Goal: Information Seeking & Learning: Learn about a topic

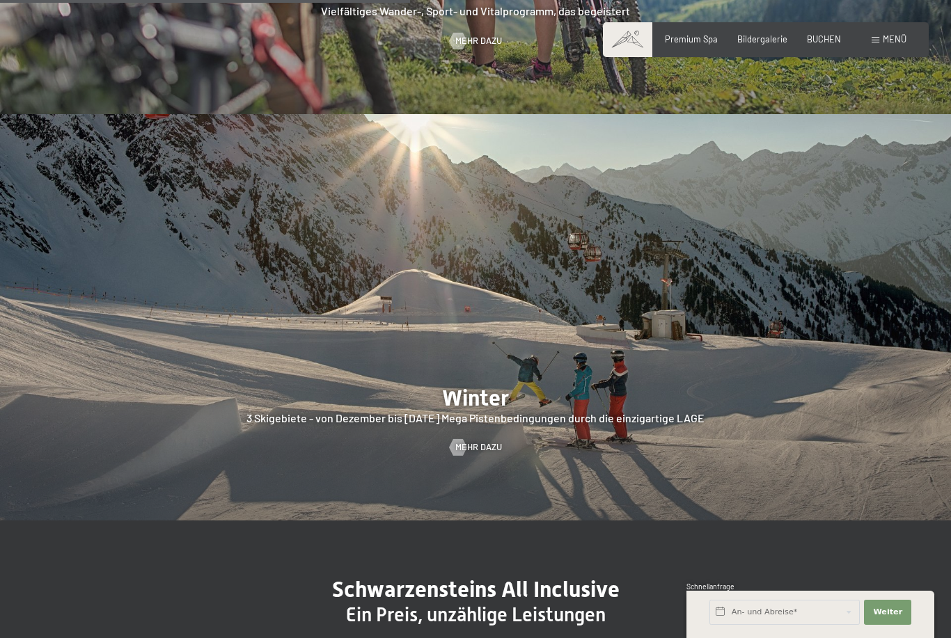
scroll to position [2924, 0]
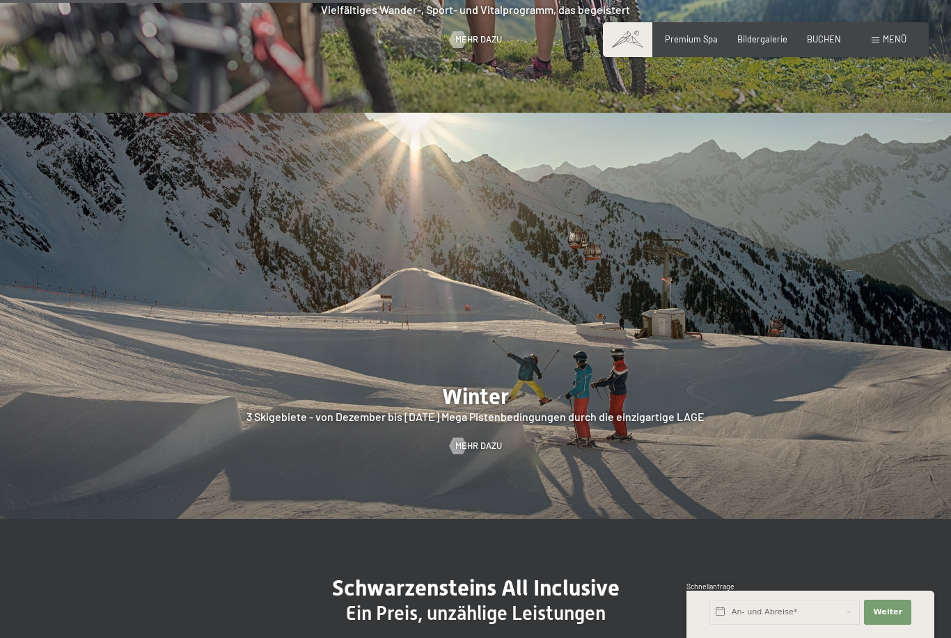
click at [461, 438] on div at bounding box center [458, 446] width 10 height 17
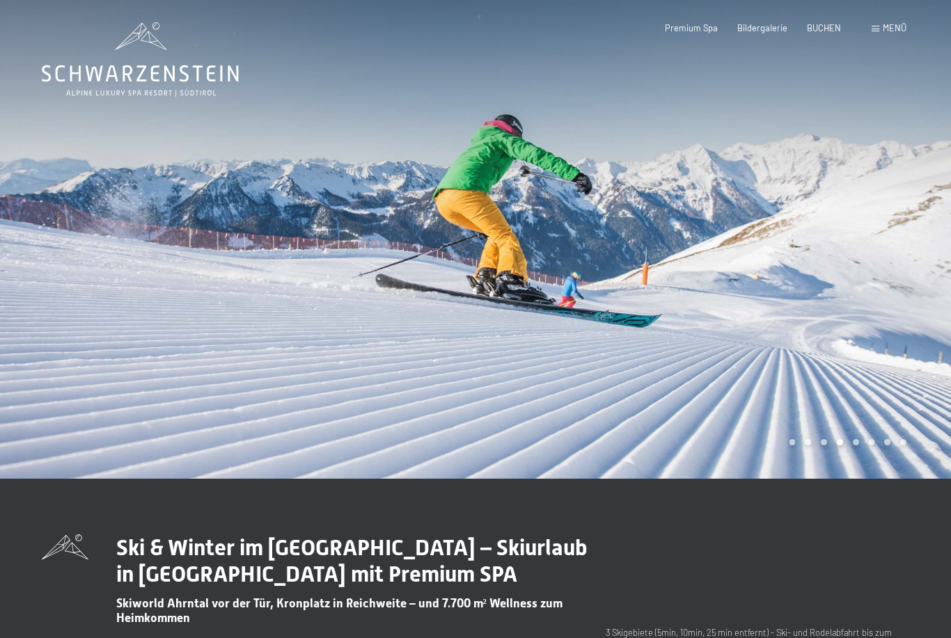
click at [849, 303] on div at bounding box center [712, 239] width 475 height 479
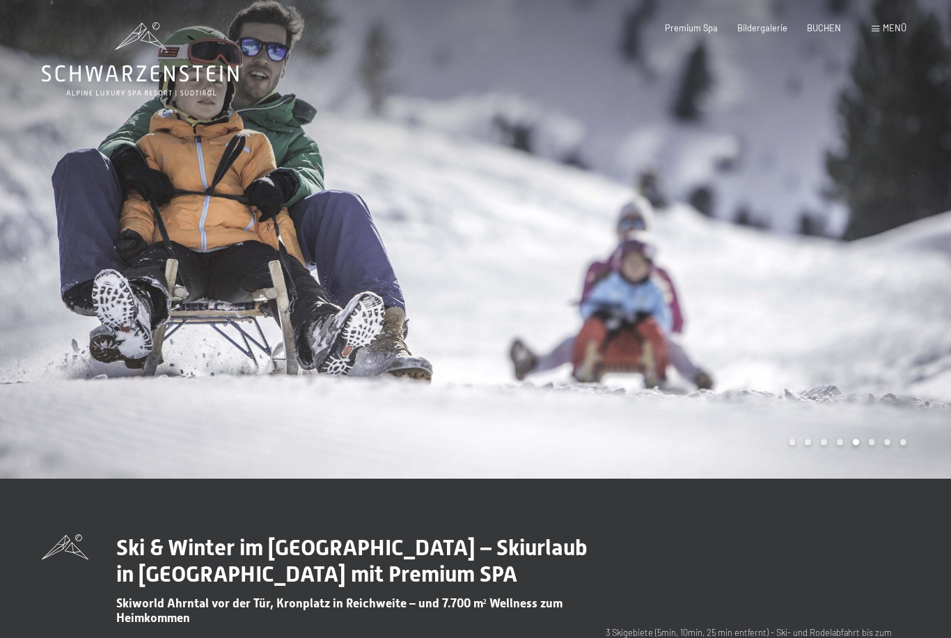
click at [832, 296] on div at bounding box center [712, 239] width 475 height 479
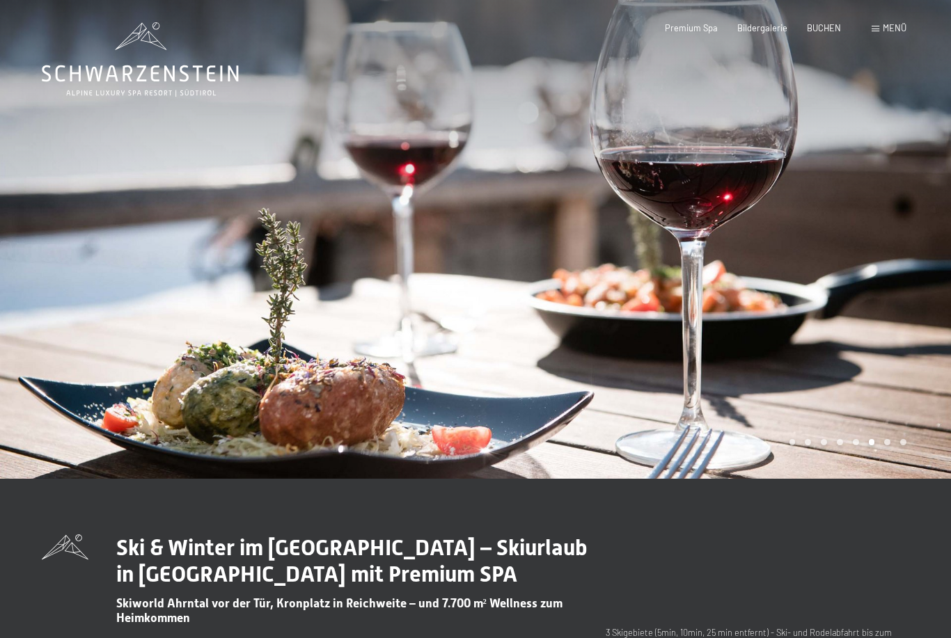
click at [865, 319] on div at bounding box center [712, 239] width 475 height 479
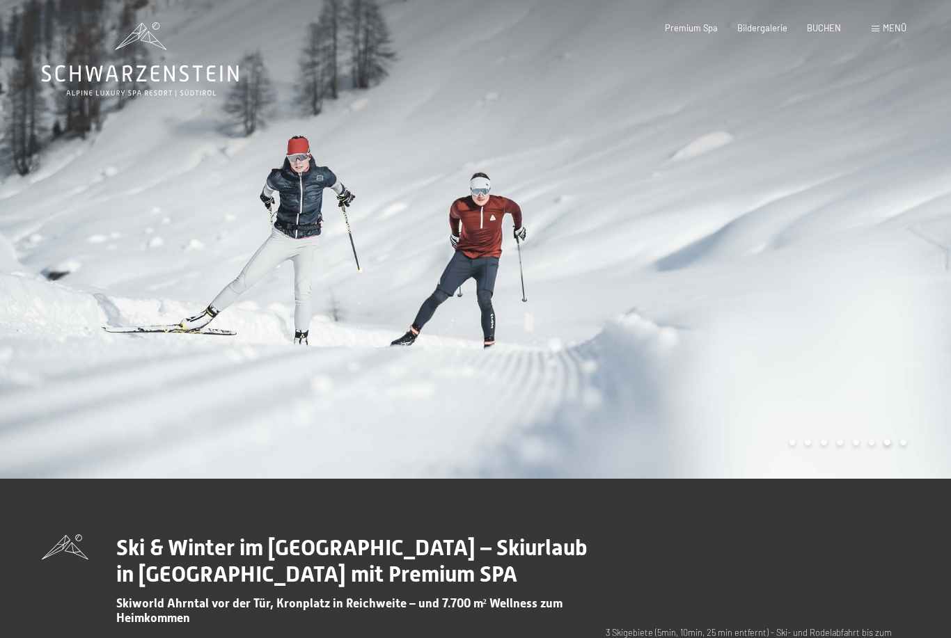
click at [857, 313] on div at bounding box center [712, 239] width 475 height 479
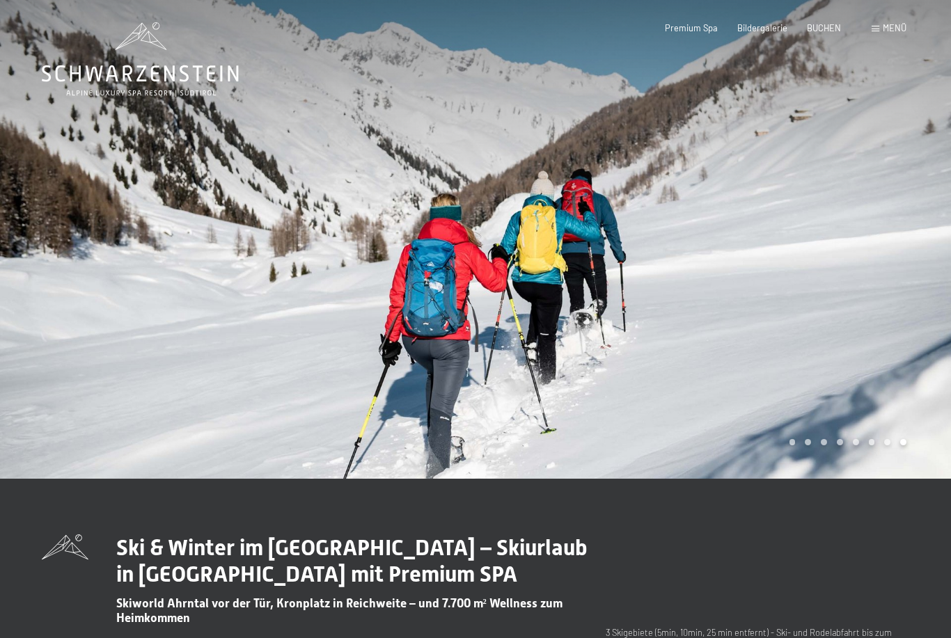
click at [823, 317] on div at bounding box center [712, 239] width 475 height 479
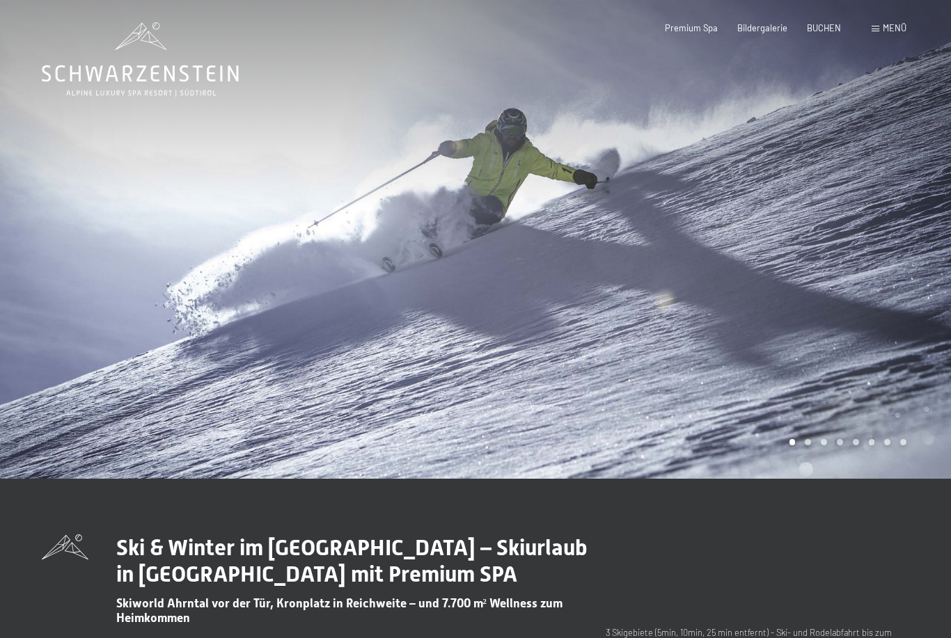
click at [837, 314] on div at bounding box center [712, 239] width 475 height 479
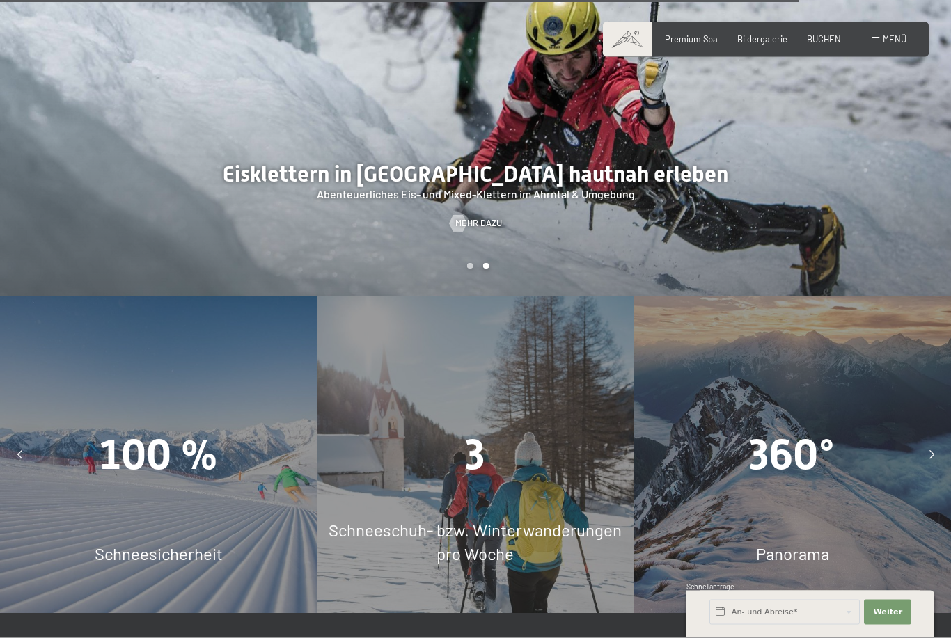
scroll to position [3334, 0]
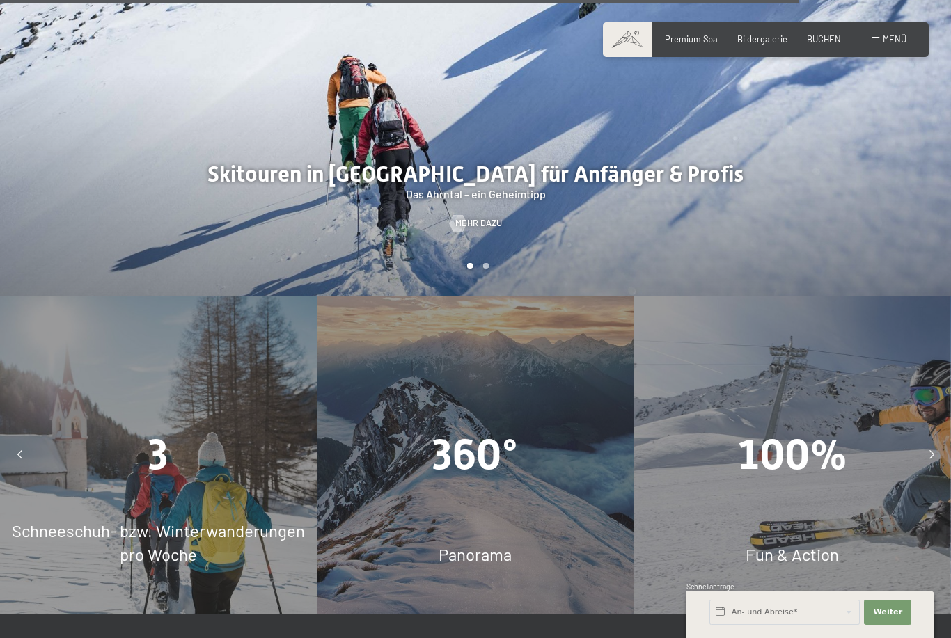
click at [464, 448] on div "360°" at bounding box center [475, 454] width 317 height 59
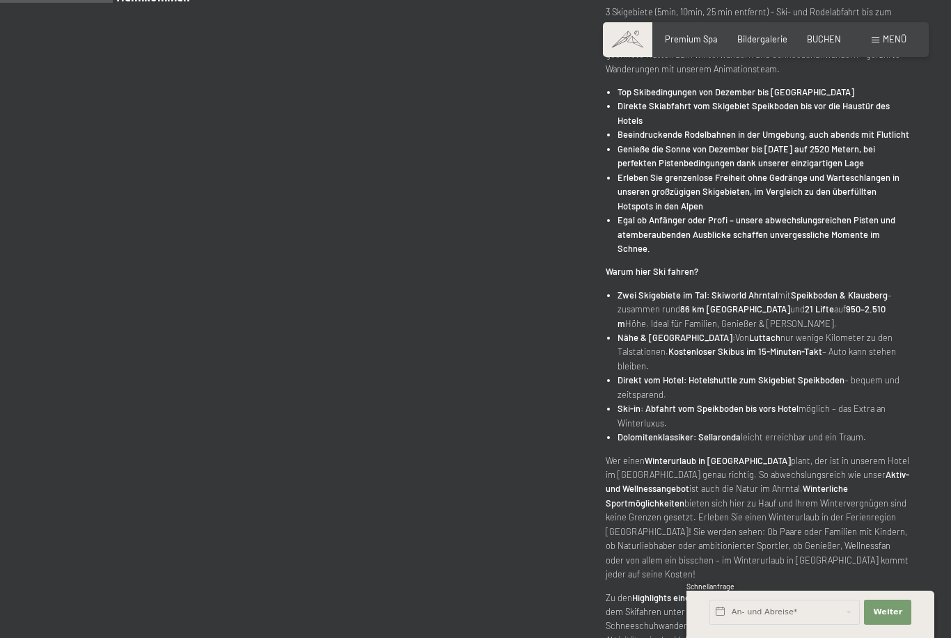
scroll to position [0, 0]
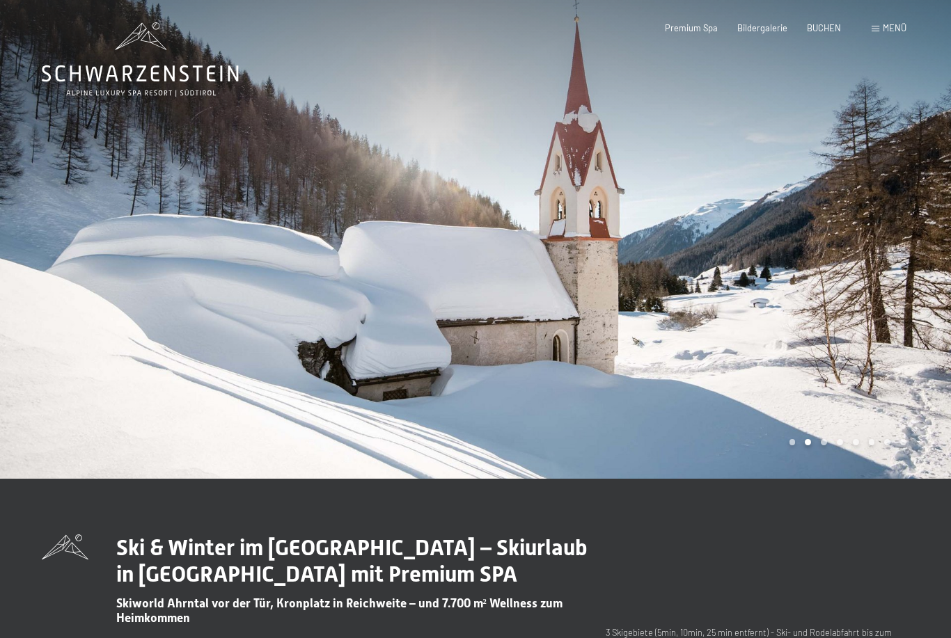
click at [758, 27] on span "Bildergalerie" at bounding box center [762, 27] width 50 height 11
click at [887, 24] on span "Menü" at bounding box center [894, 27] width 24 height 11
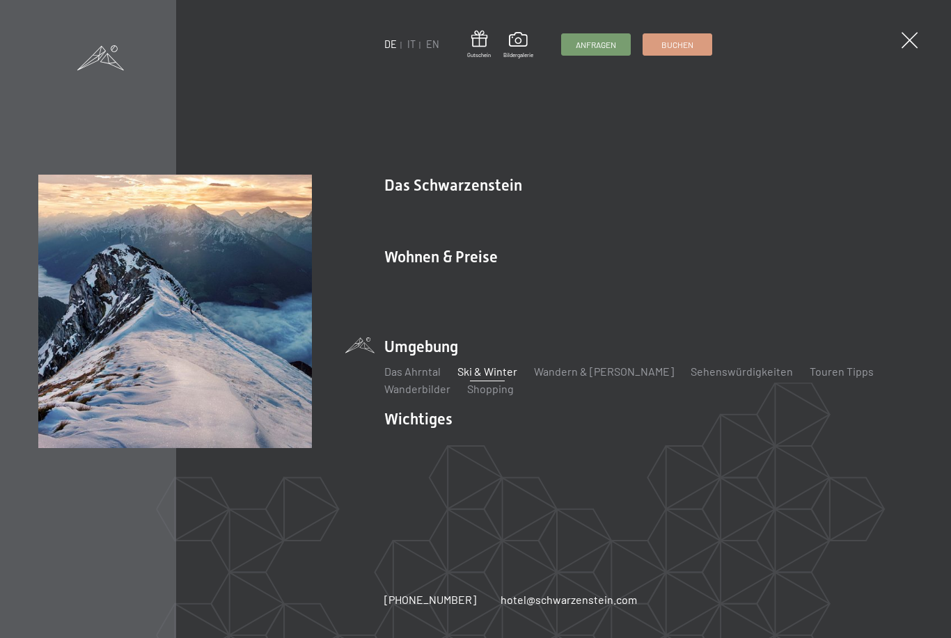
click at [483, 365] on link "Ski & Winter" at bounding box center [487, 371] width 60 height 13
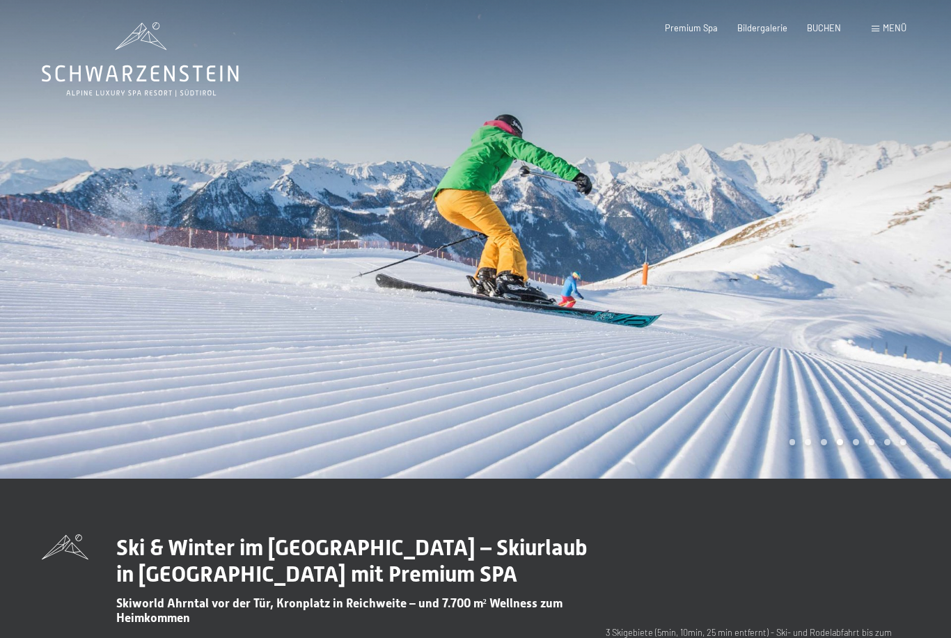
click at [526, 361] on div at bounding box center [712, 239] width 475 height 479
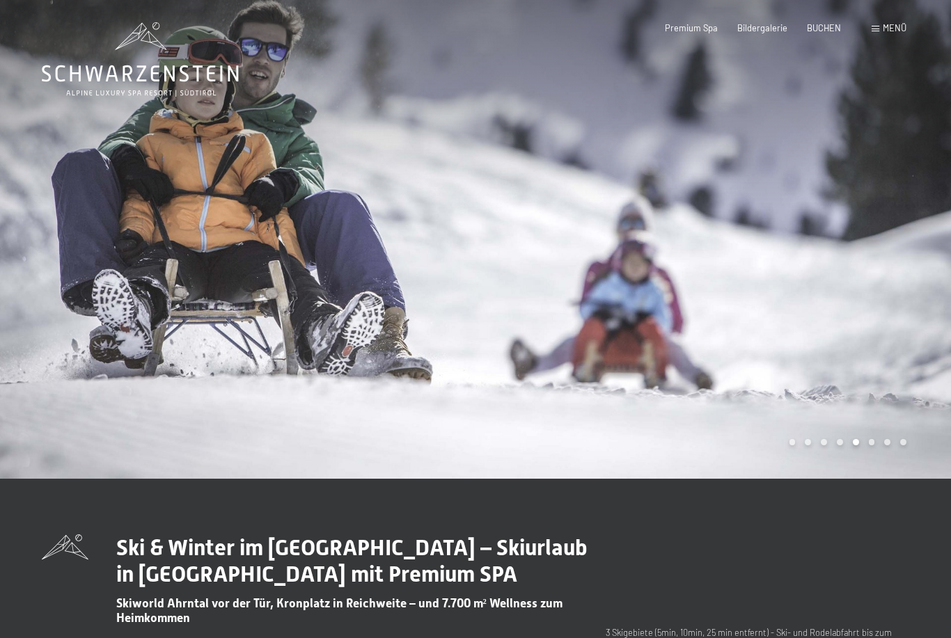
click at [514, 338] on div at bounding box center [712, 239] width 475 height 479
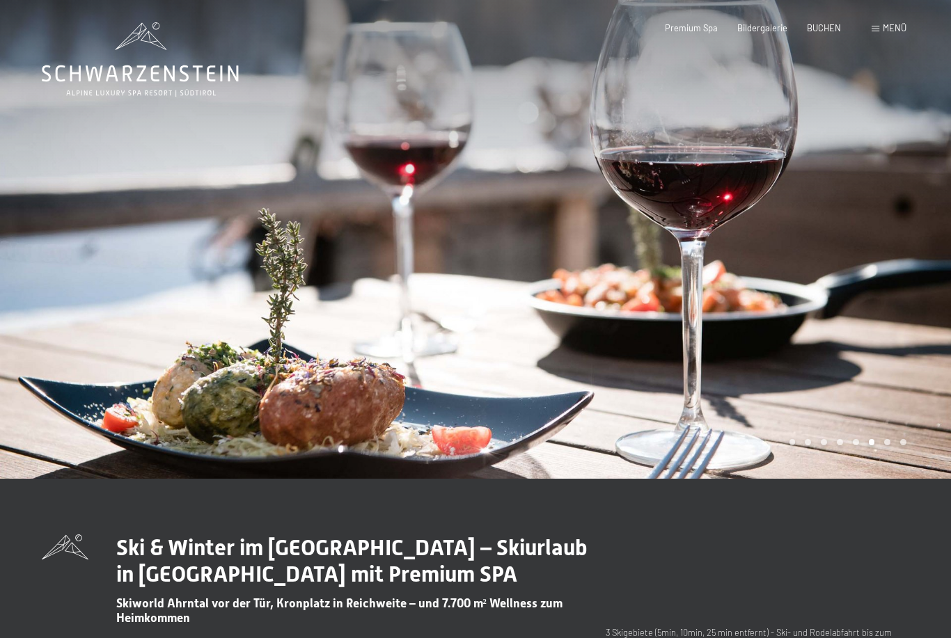
click at [505, 392] on div at bounding box center [712, 239] width 475 height 479
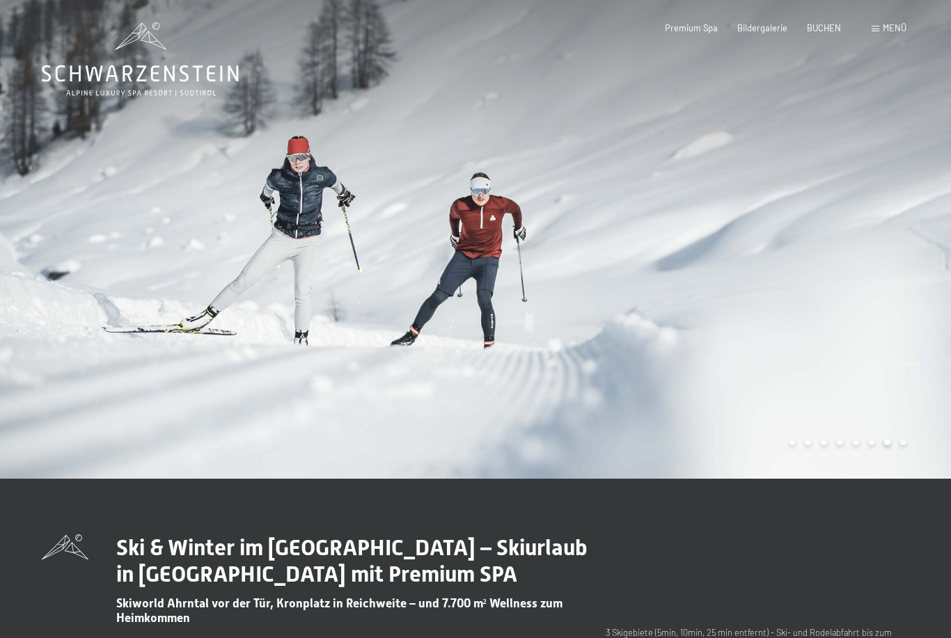
click at [506, 395] on div at bounding box center [712, 239] width 475 height 479
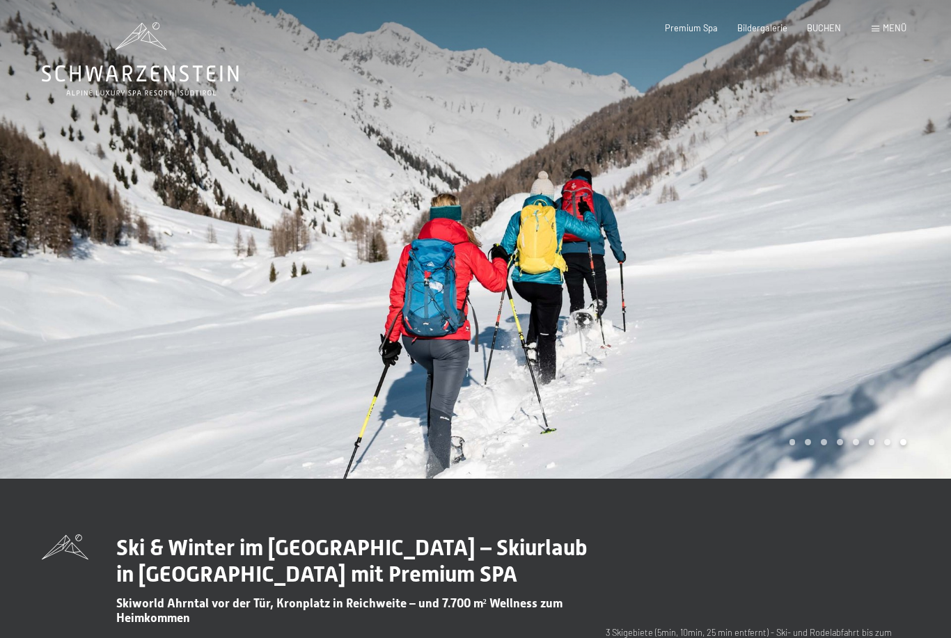
click at [578, 394] on div at bounding box center [712, 239] width 475 height 479
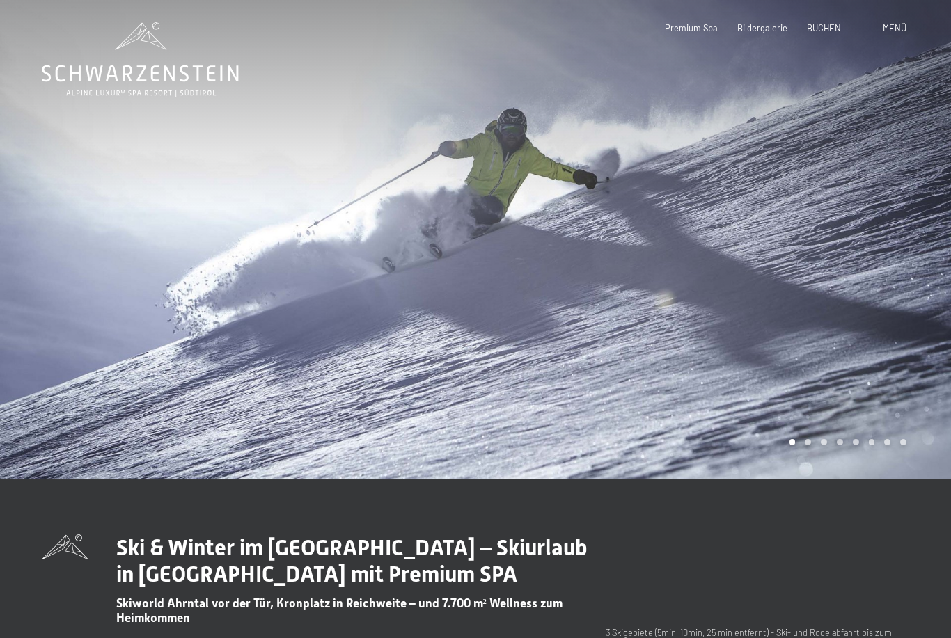
click at [791, 438] on div at bounding box center [712, 239] width 475 height 479
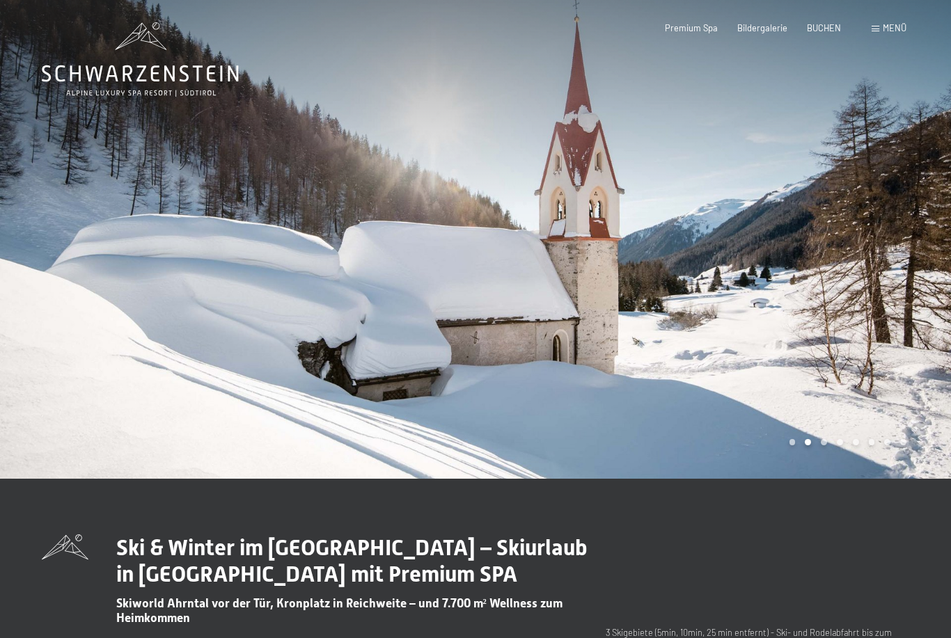
click at [889, 31] on span "Menü" at bounding box center [894, 27] width 24 height 11
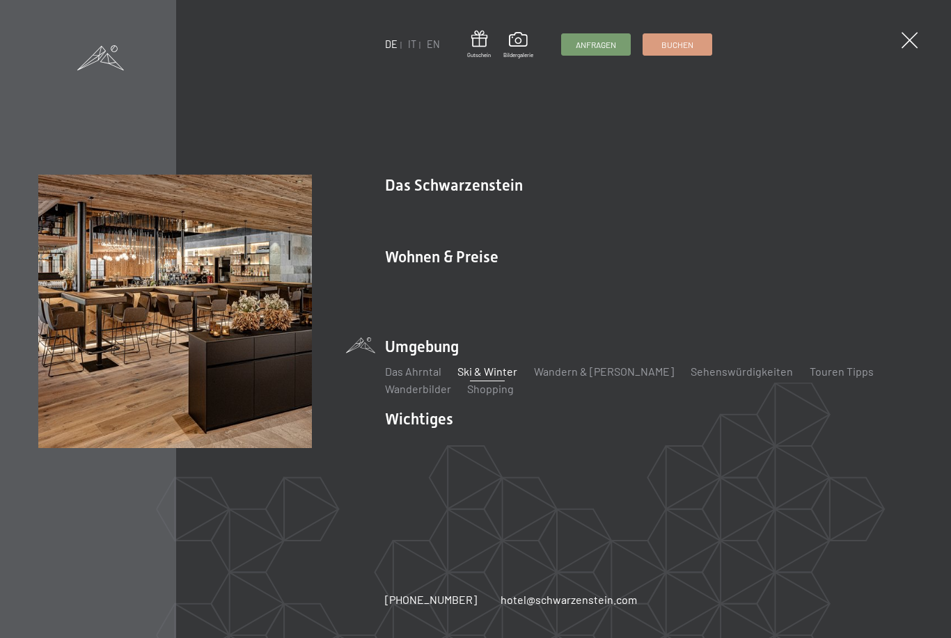
click at [502, 216] on link "Ihre Gastgeber" at bounding box center [521, 209] width 73 height 13
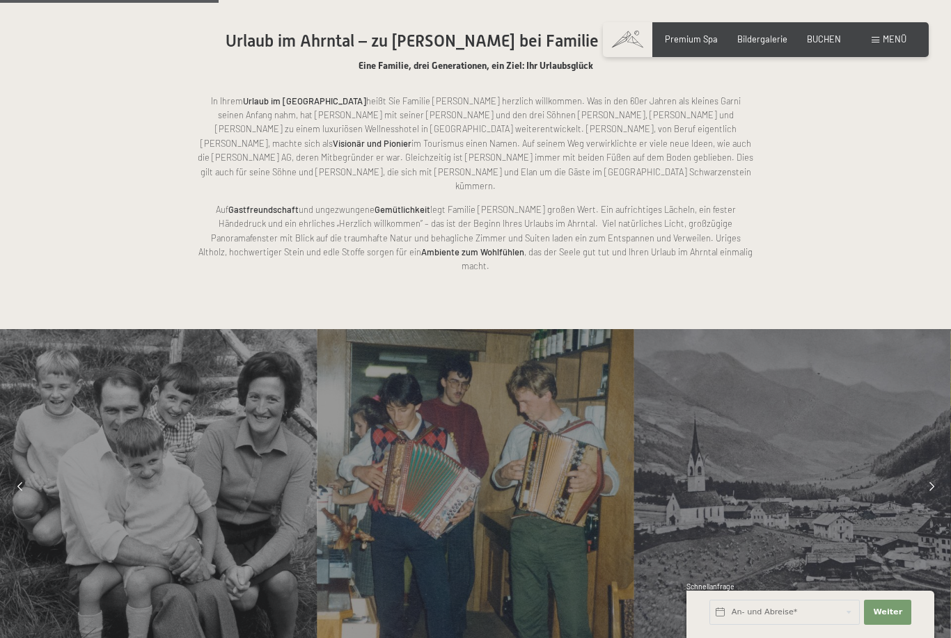
scroll to position [808, 0]
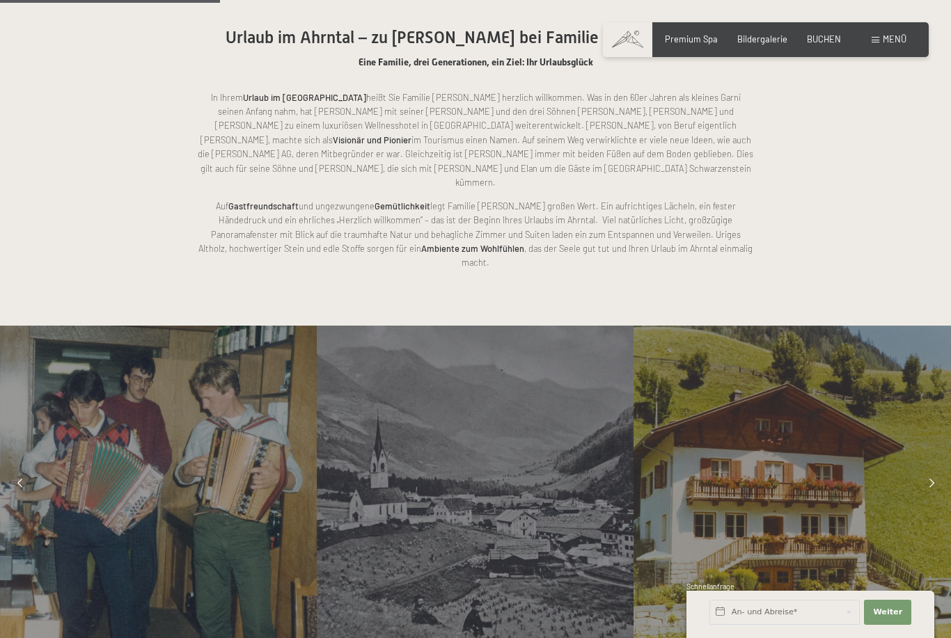
click at [926, 470] on div at bounding box center [931, 484] width 28 height 28
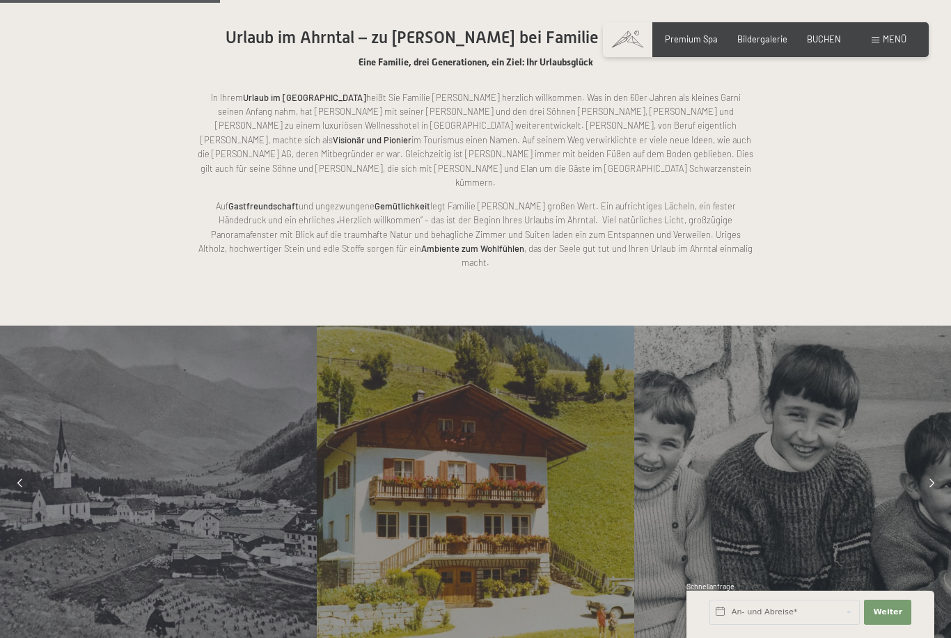
click at [924, 470] on div at bounding box center [931, 484] width 28 height 28
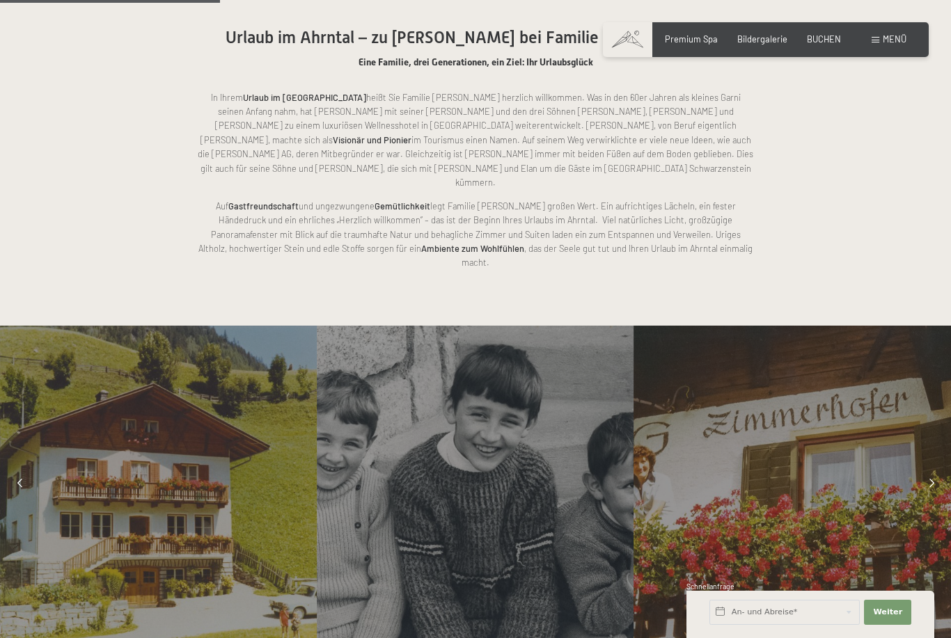
click at [928, 470] on div at bounding box center [931, 484] width 28 height 28
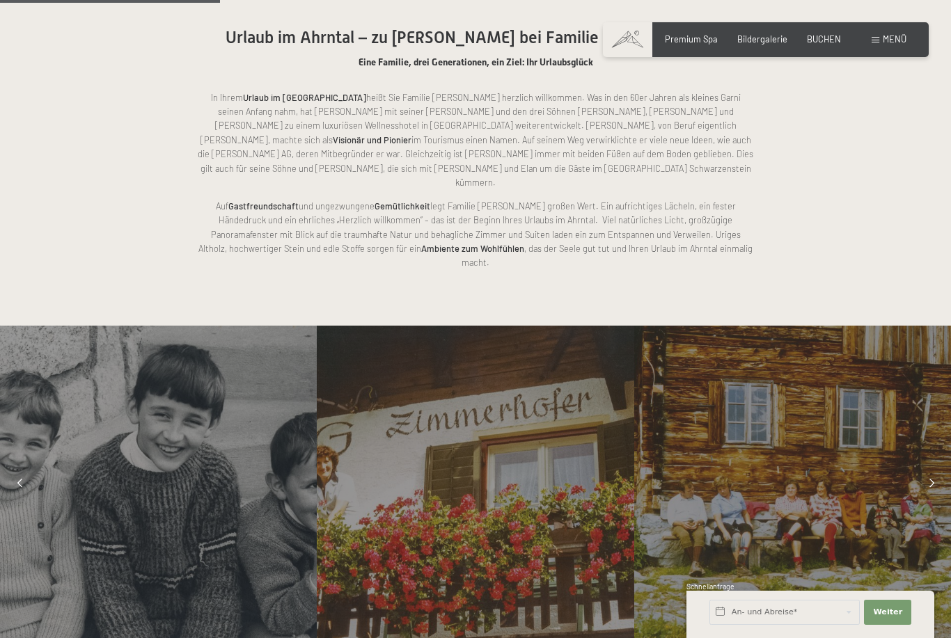
click at [919, 470] on div at bounding box center [931, 484] width 28 height 28
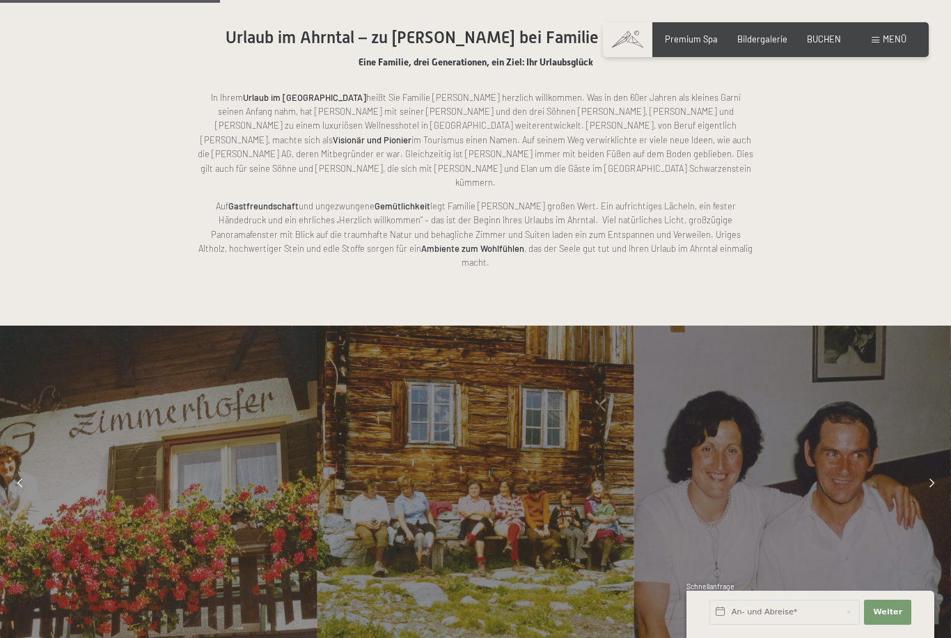
click at [924, 470] on div at bounding box center [931, 484] width 28 height 28
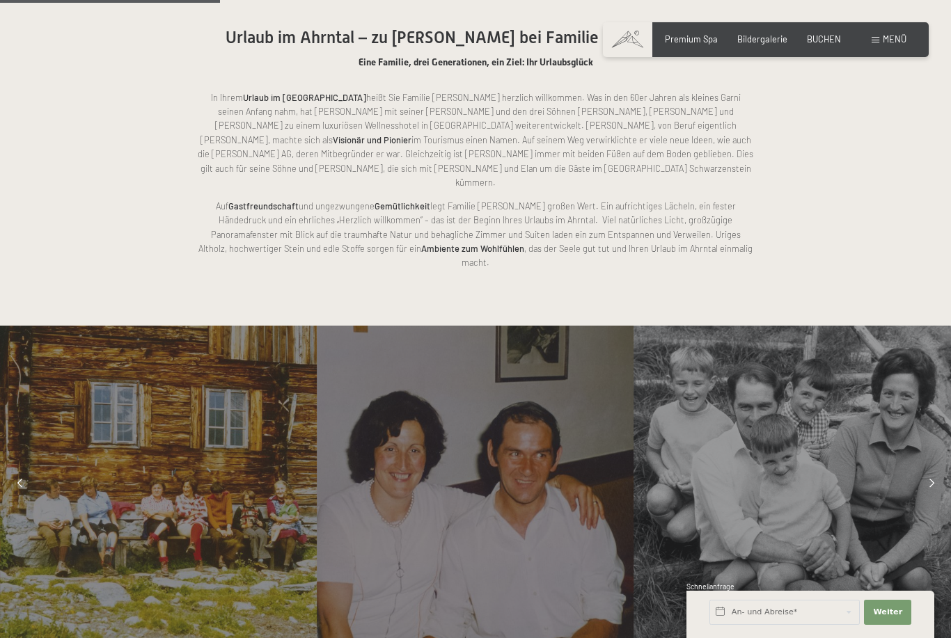
click at [928, 470] on div at bounding box center [931, 484] width 28 height 28
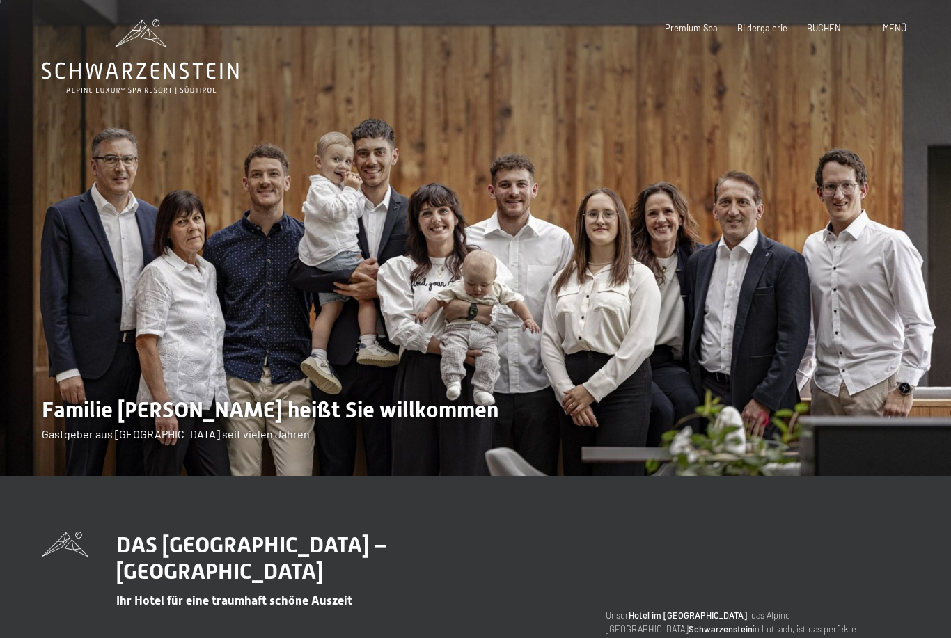
scroll to position [0, 0]
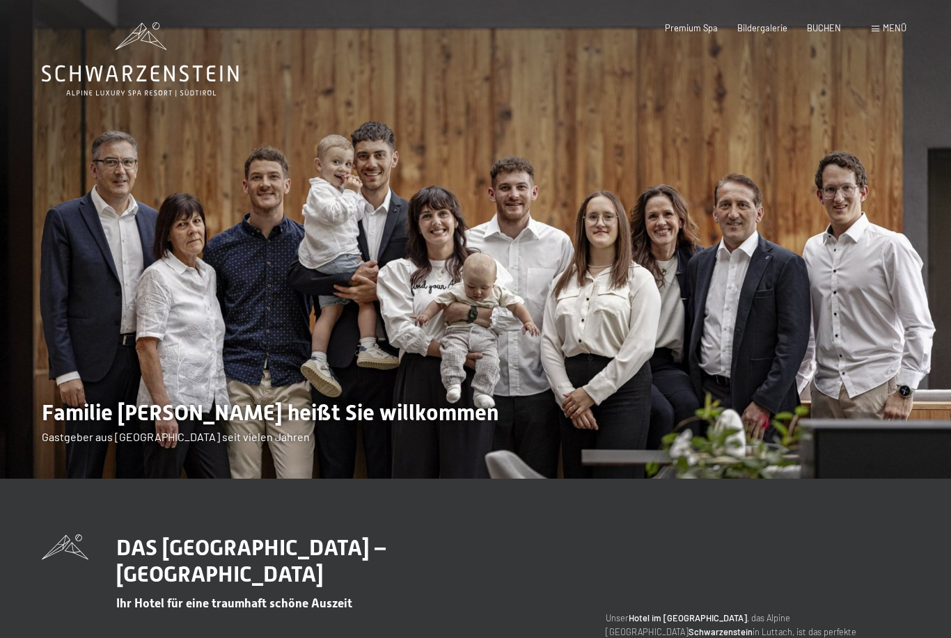
click at [898, 31] on span "Menü" at bounding box center [894, 27] width 24 height 11
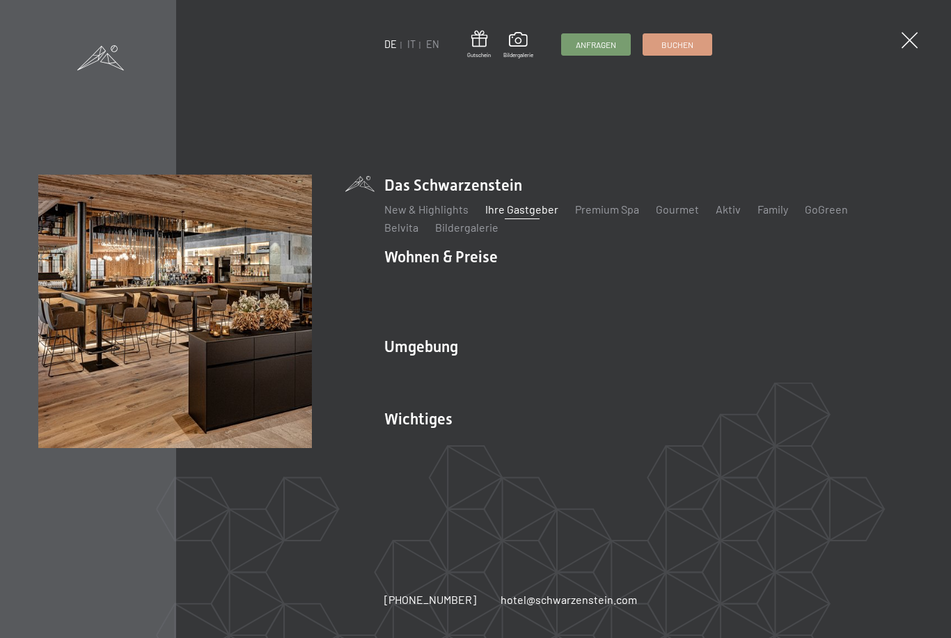
click at [418, 221] on link "Belvita" at bounding box center [401, 227] width 34 height 13
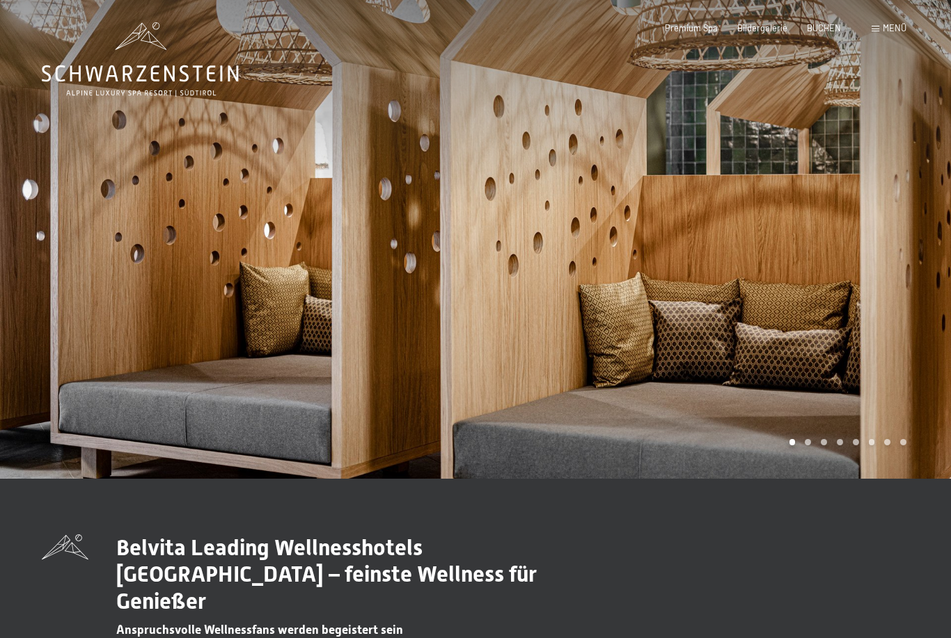
click at [891, 24] on span "Menü" at bounding box center [894, 27] width 24 height 11
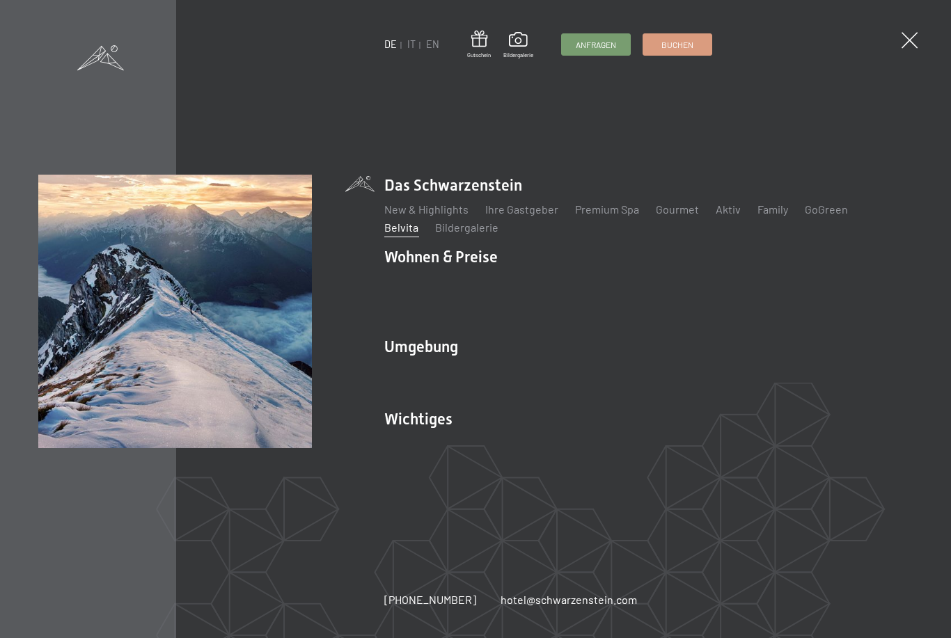
click at [484, 365] on link "Ski & Winter" at bounding box center [487, 371] width 60 height 13
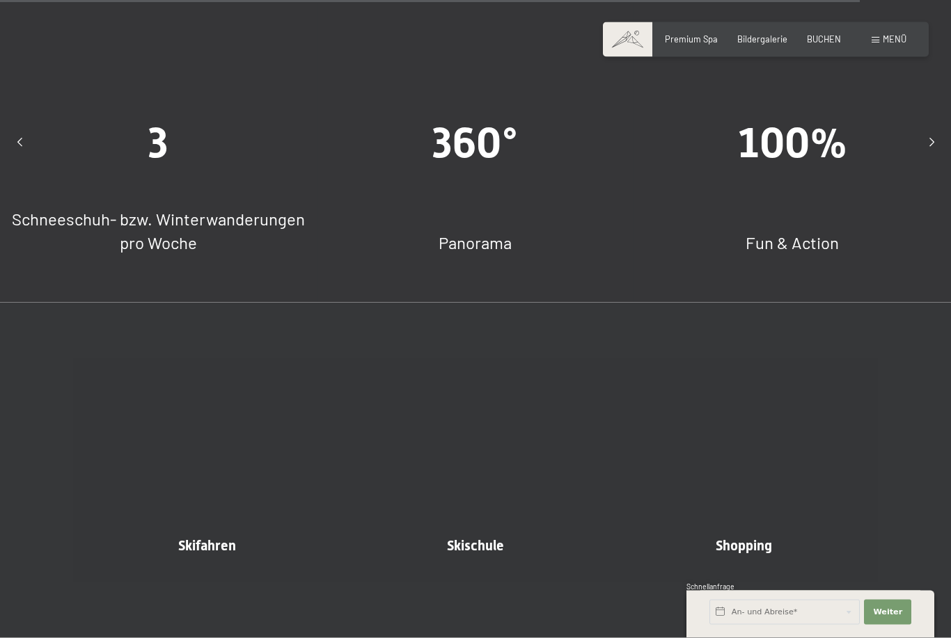
scroll to position [3648, 0]
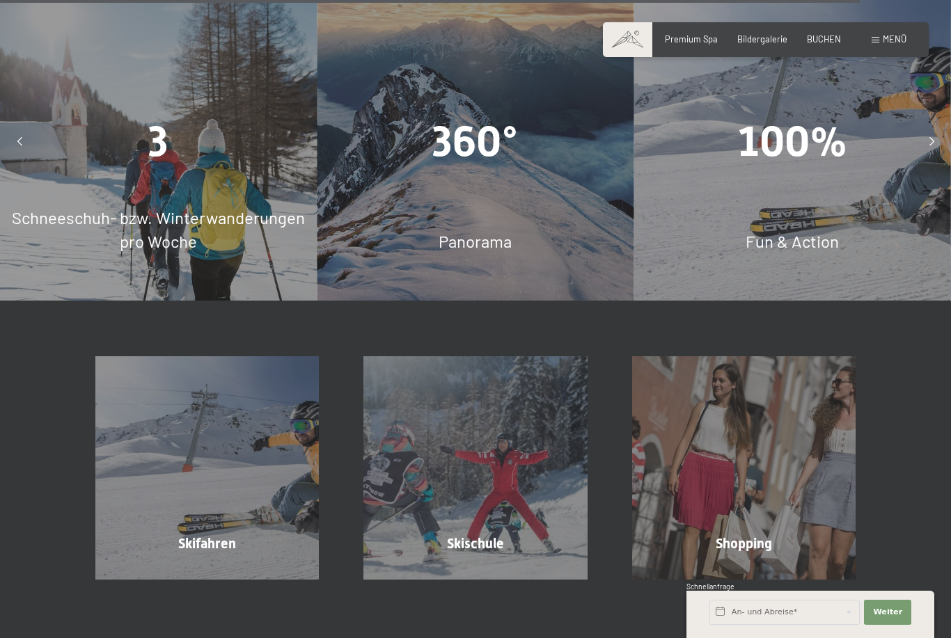
click at [196, 535] on span "Skifahren" at bounding box center [207, 543] width 58 height 17
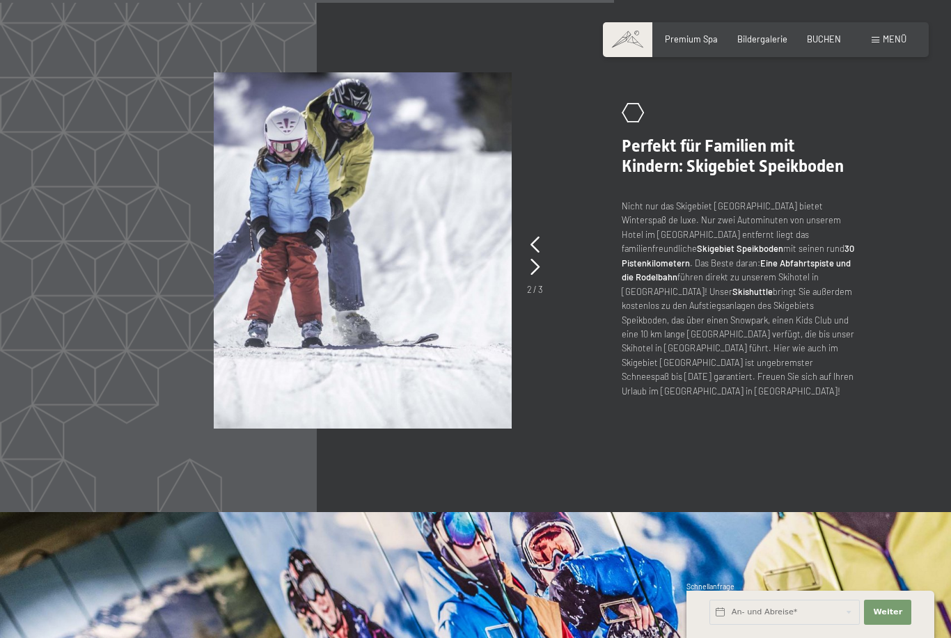
scroll to position [2570, 0]
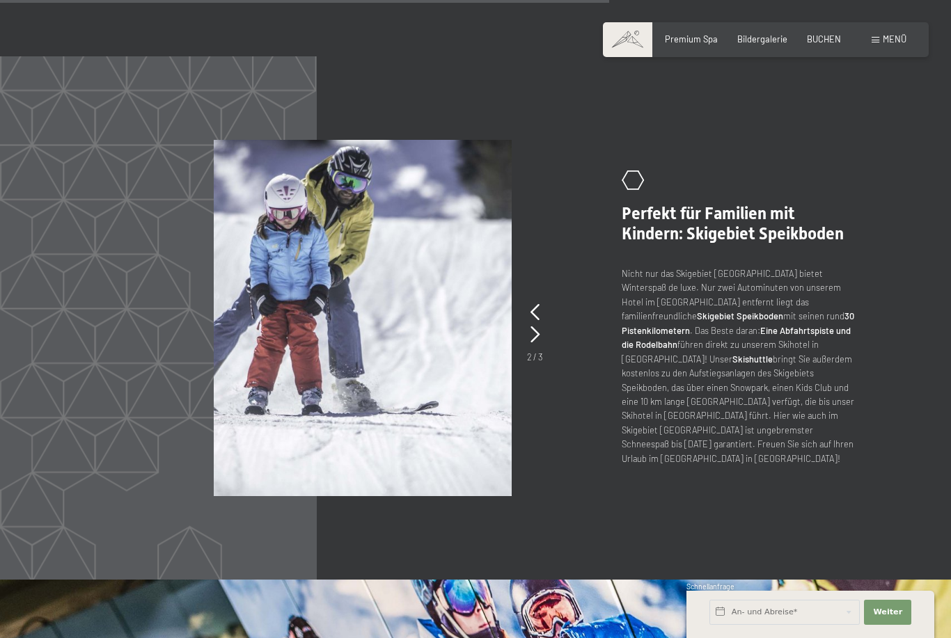
click at [751, 209] on span "Perfekt für Familien mit Kindern: Skigebiet Speikboden" at bounding box center [732, 224] width 222 height 40
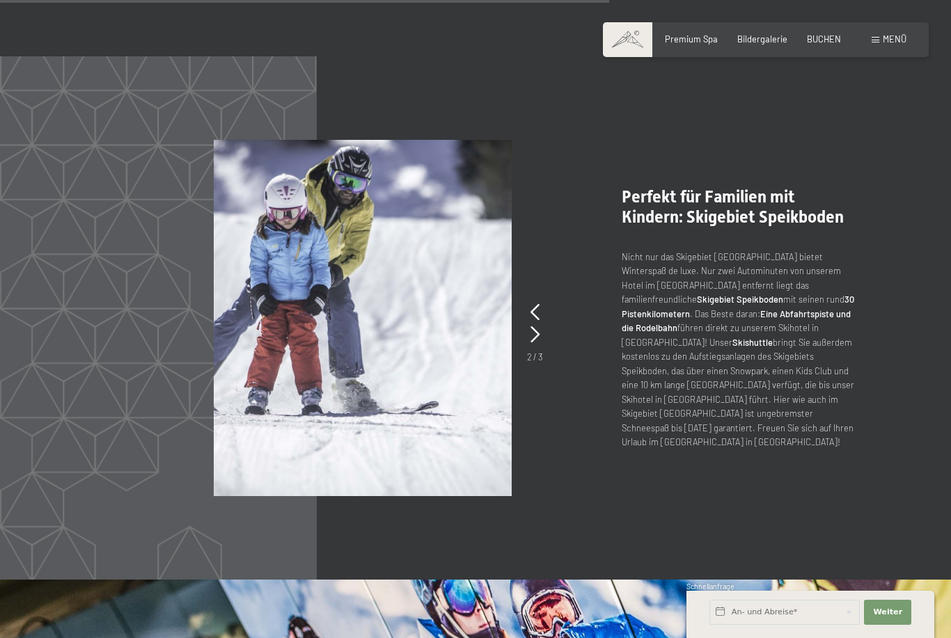
click at [755, 338] on p "Nicht nur das Skigebiet [GEOGRAPHIC_DATA] bietet Winterspaß de luxe. Nur zwei A…" at bounding box center [738, 350] width 234 height 200
click at [539, 326] on icon at bounding box center [534, 334] width 9 height 17
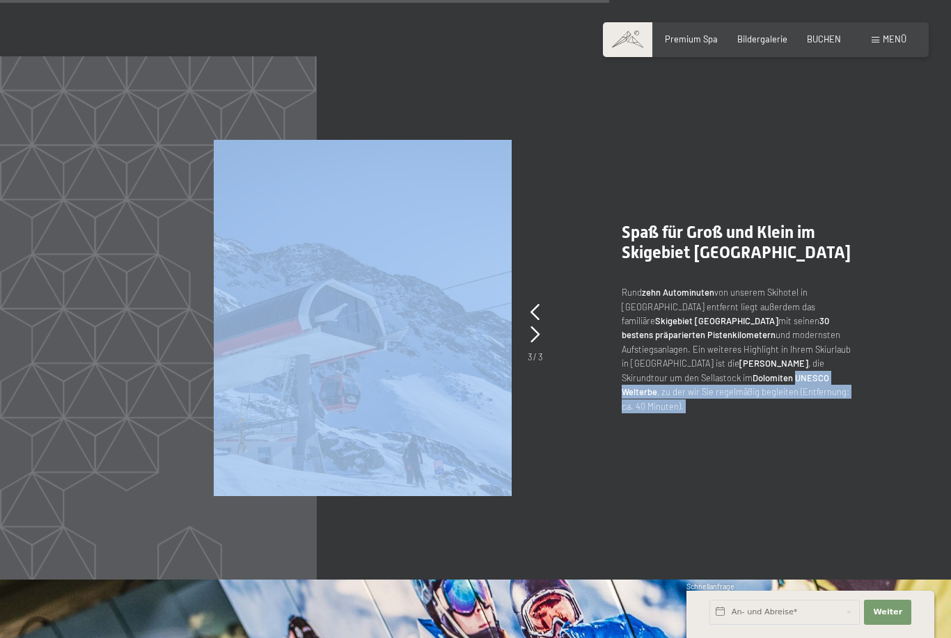
click at [698, 448] on div ".st0{fill:none;stroke:#FFFFFF;stroke-width:2;stroke-linecap:round;stroke-miterl…" at bounding box center [475, 318] width 760 height 356
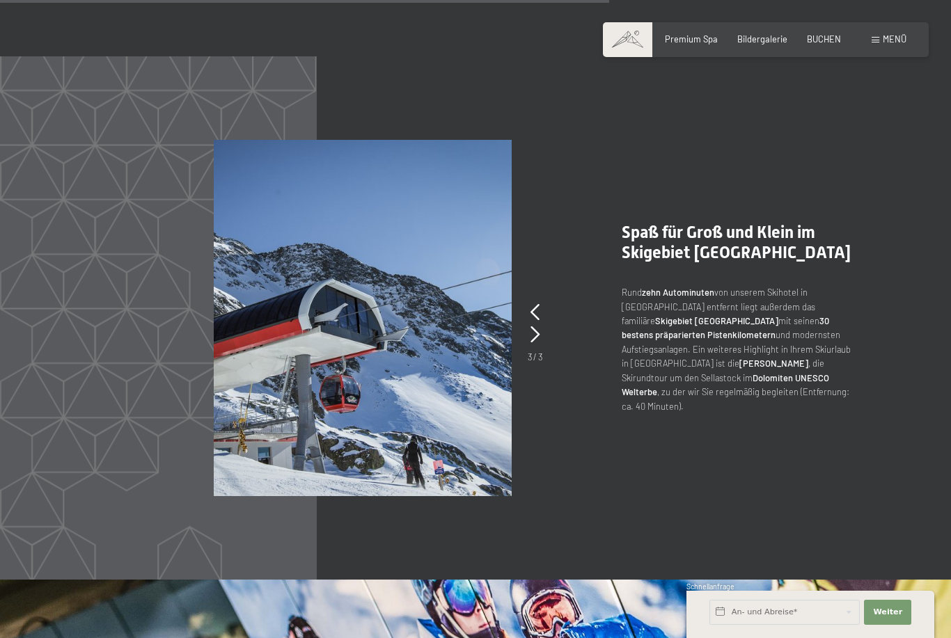
click at [538, 304] on icon at bounding box center [534, 312] width 9 height 17
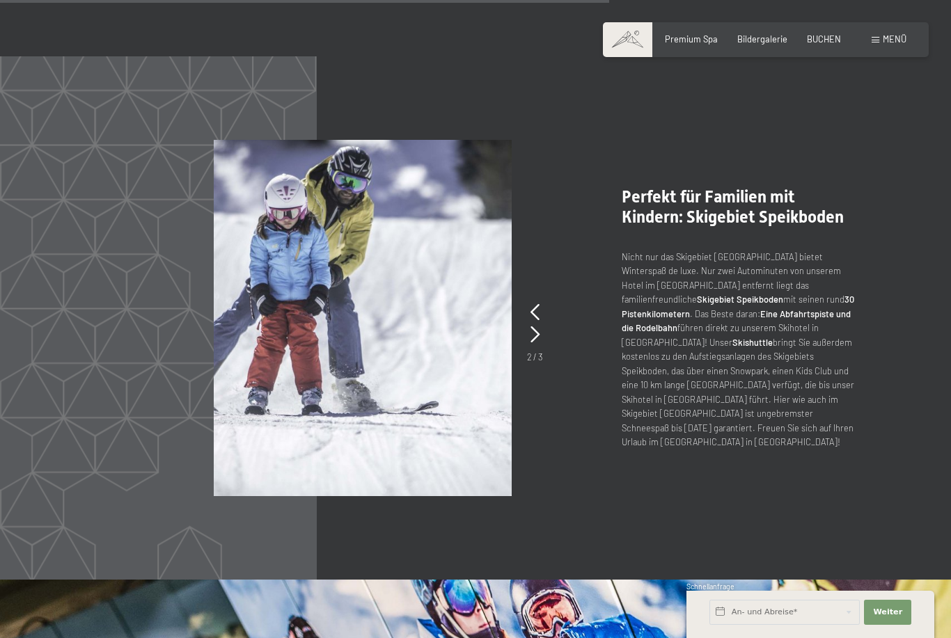
click at [535, 304] on icon at bounding box center [534, 312] width 9 height 17
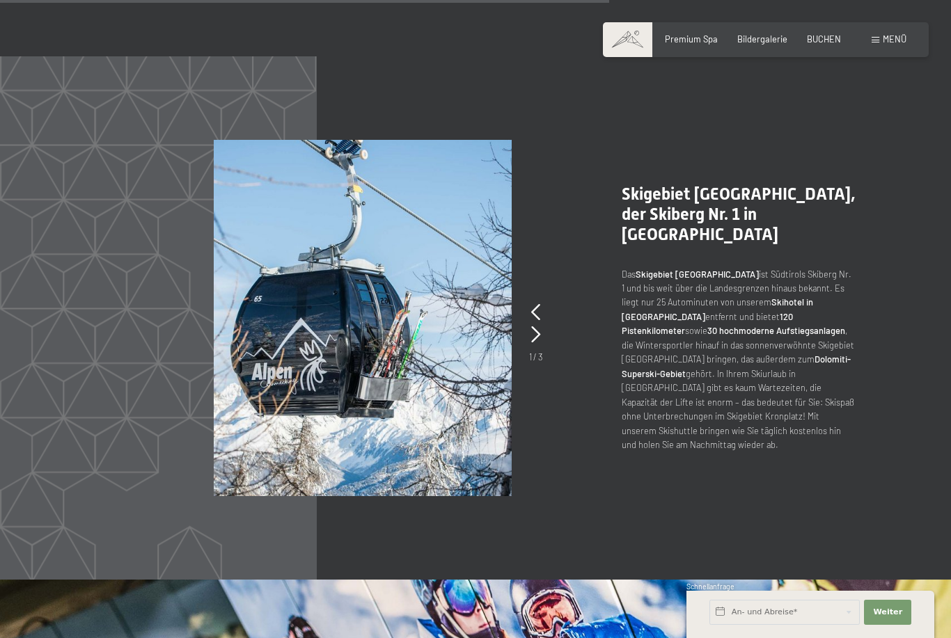
click at [537, 326] on icon at bounding box center [535, 334] width 9 height 17
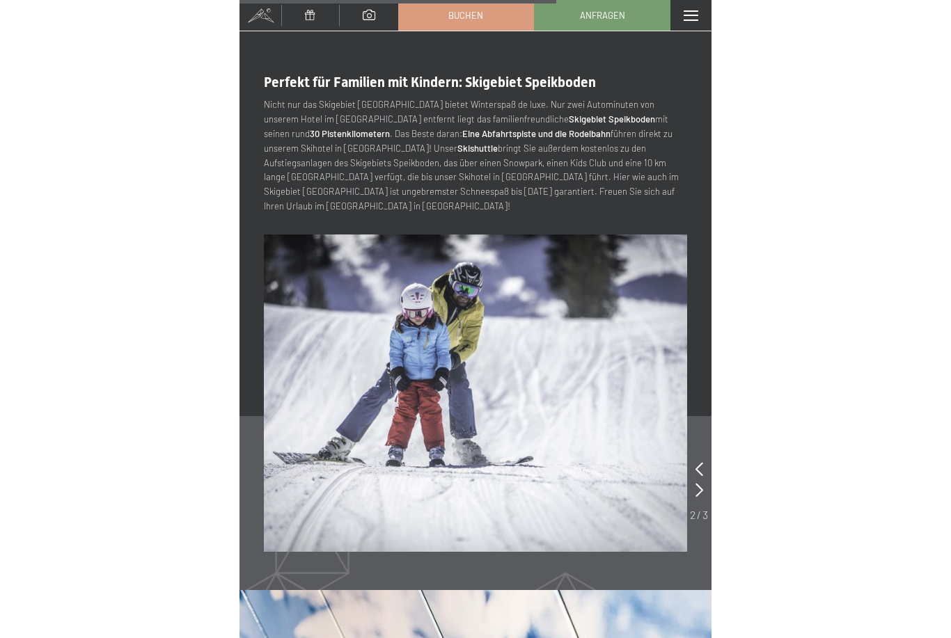
scroll to position [2671, 0]
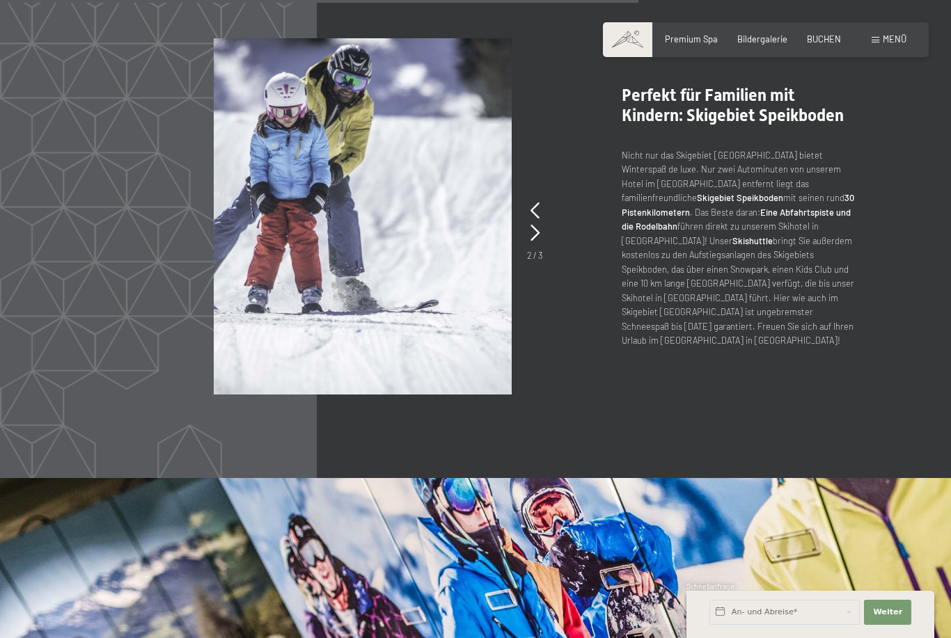
click at [539, 225] on icon at bounding box center [534, 233] width 9 height 17
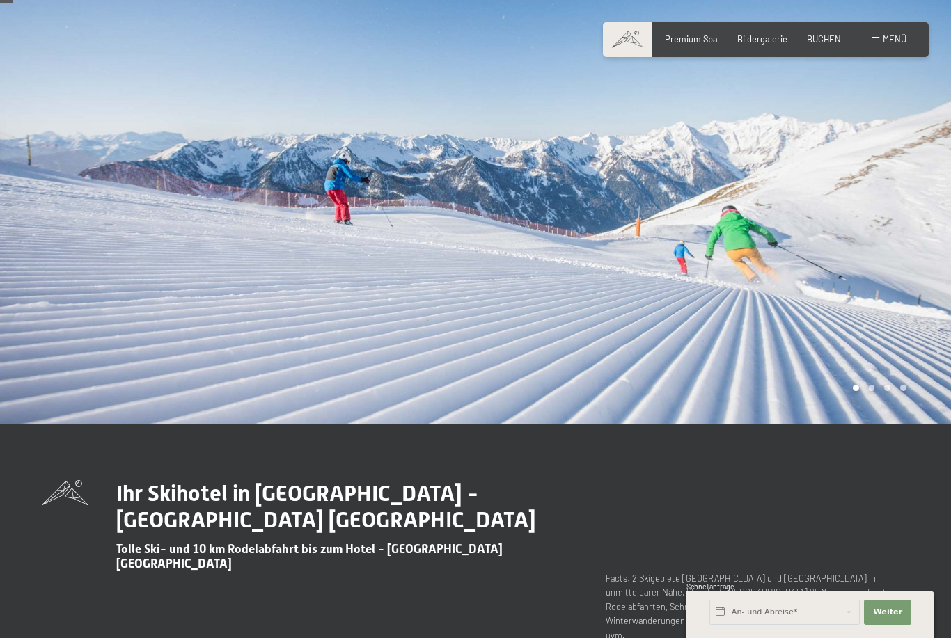
scroll to position [53, 0]
